Goal: Task Accomplishment & Management: Complete application form

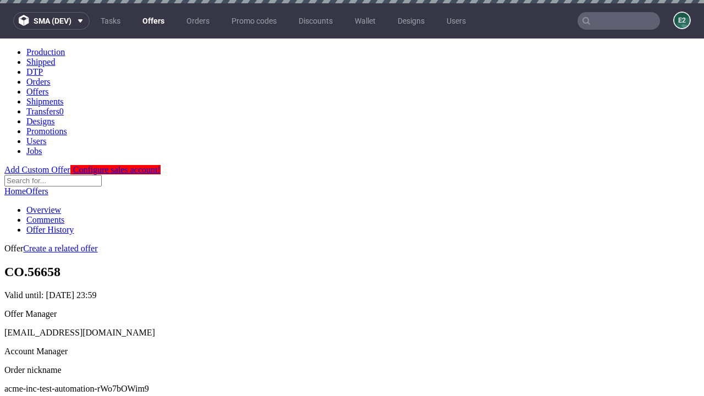
scroll to position [3, 0]
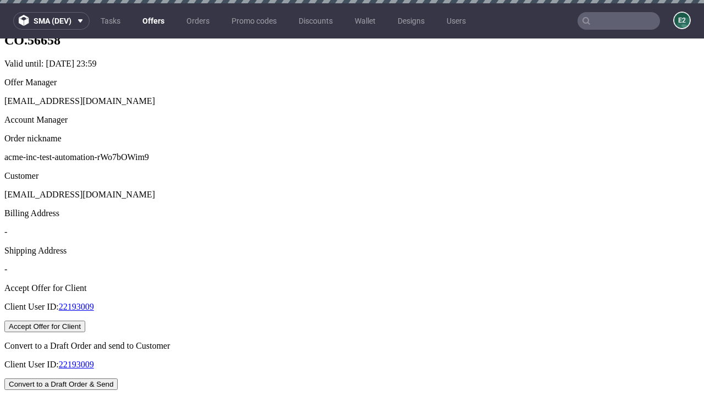
click at [85, 321] on button "Accept Offer for Client" at bounding box center [44, 327] width 81 height 12
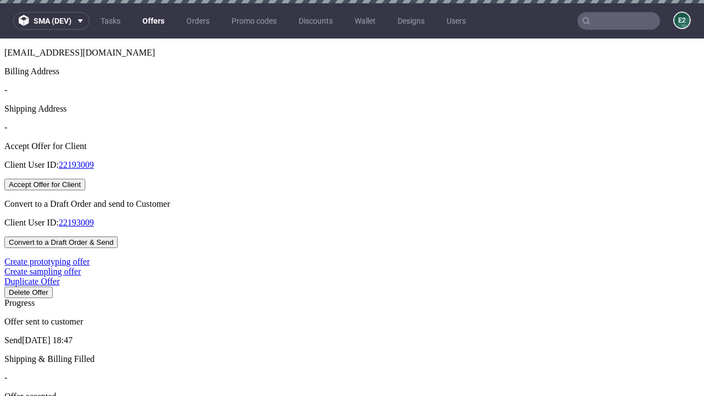
scroll to position [3, 0]
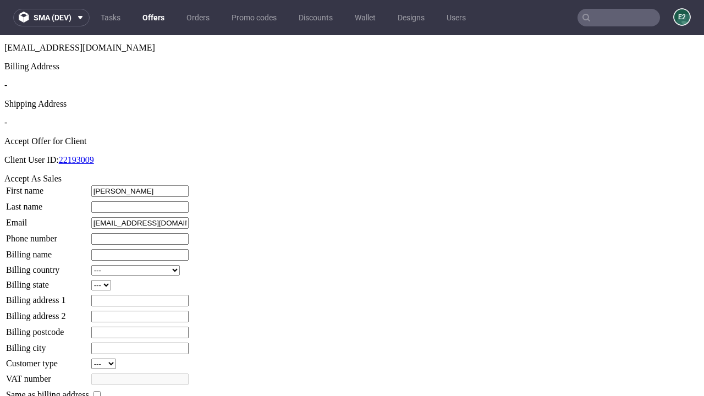
type input "Kellie"
type input "Wunsch"
type input "1509813888"
type input "Name.Adams10"
select select "13"
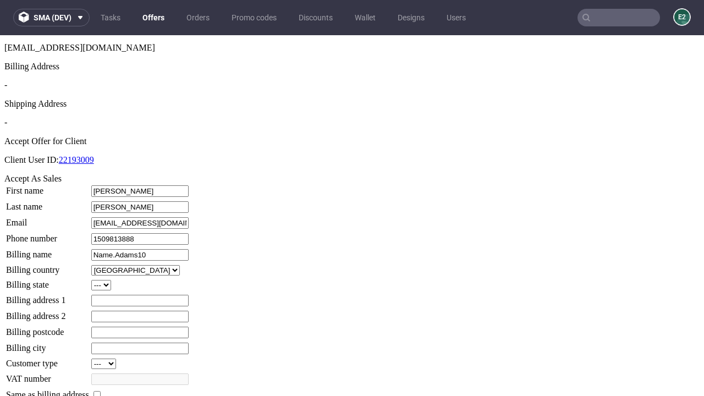
type input "Name.Adams10"
type input "2 Kingfisher Close"
select select "132"
type input "2 Kingfisher Close"
type input "TF66 5PH"
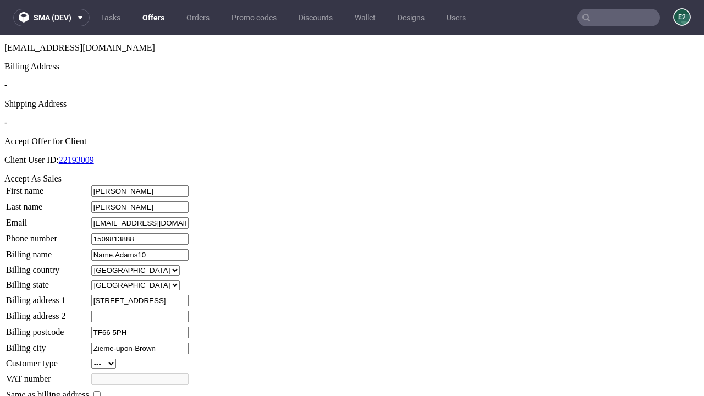
type input "Zieme-upon-Brown"
click at [101, 391] on input "checkbox" at bounding box center [97, 394] width 7 height 7
checkbox input "true"
type input "Name.Adams10"
select select "13"
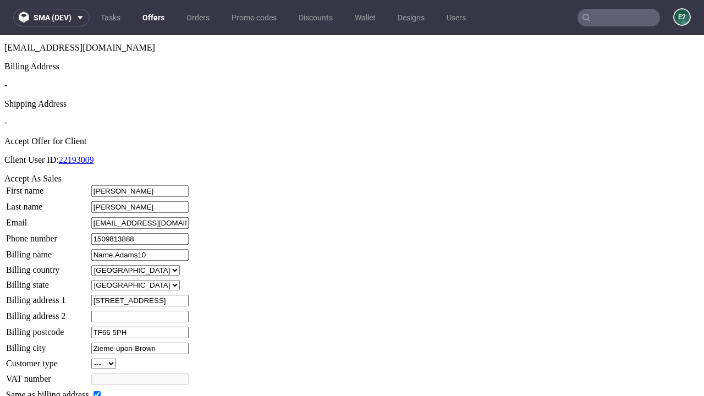
type input "2 Kingfisher Close"
type input "TF66 5PH"
type input "Zieme-upon-Brown"
